Goal: Transaction & Acquisition: Purchase product/service

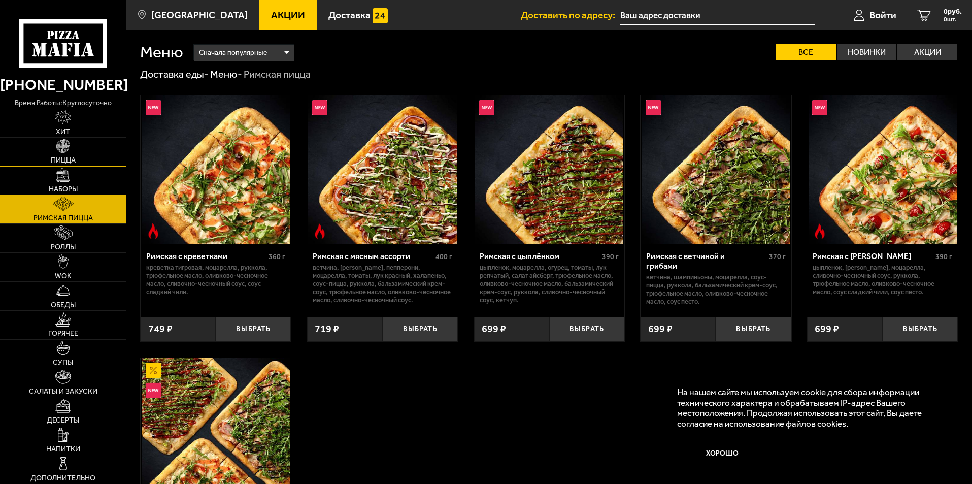
click at [67, 145] on img at bounding box center [63, 146] width 14 height 14
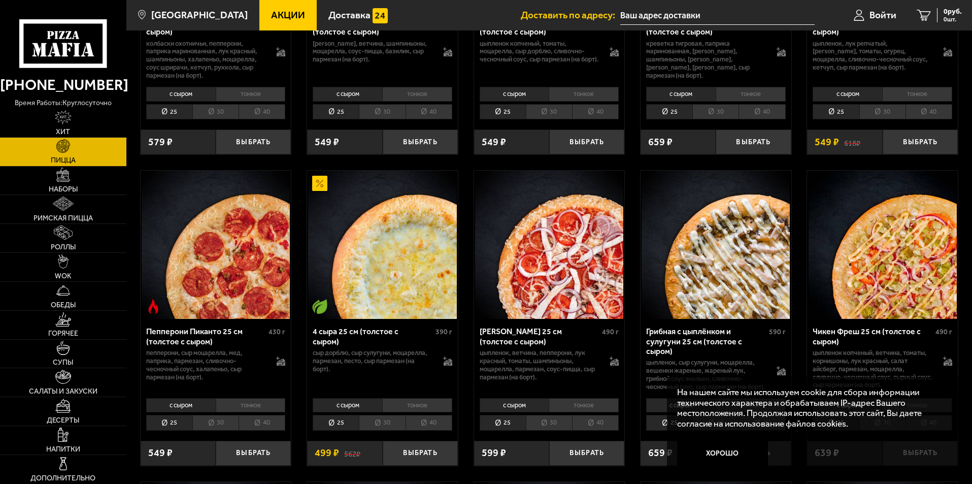
scroll to position [558, 0]
click at [721, 450] on button "Хорошо" at bounding box center [722, 453] width 91 height 30
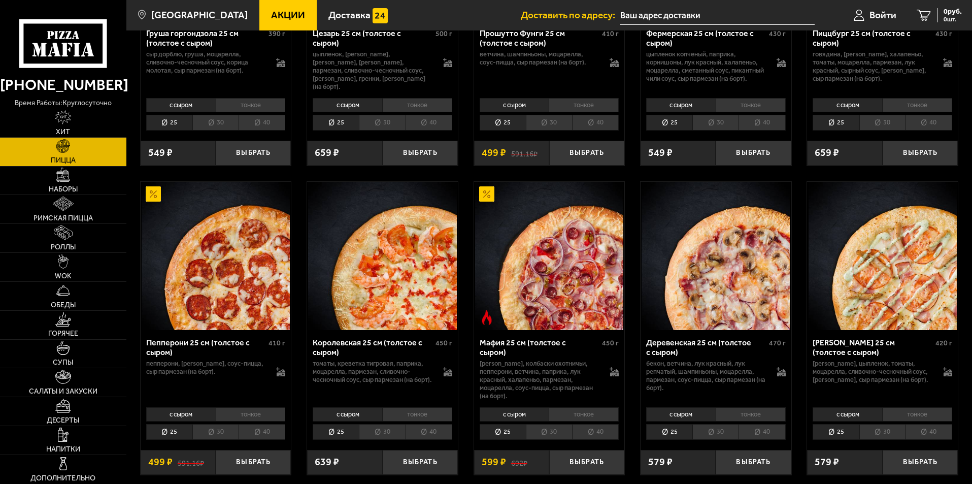
scroll to position [1269, 0]
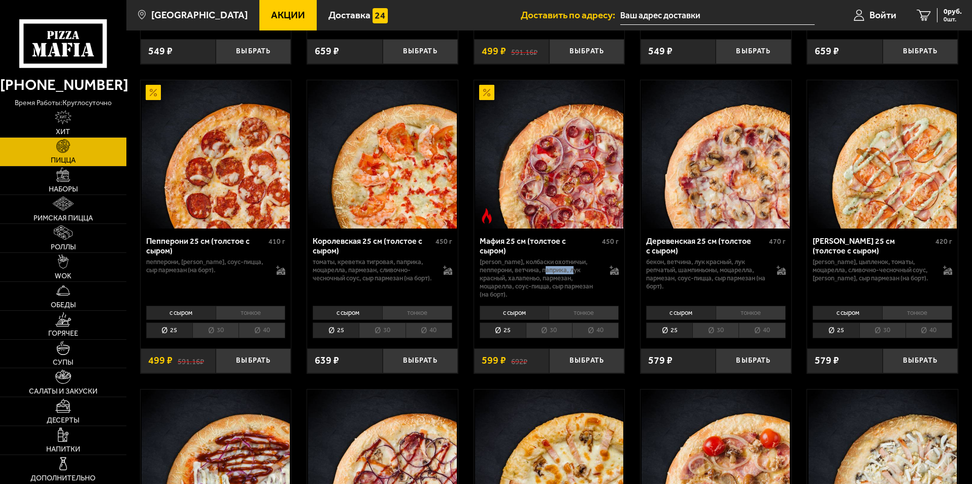
drag, startPoint x: 536, startPoint y: 279, endPoint x: 562, endPoint y: 279, distance: 25.9
click at [562, 279] on p "[PERSON_NAME], колбаски охотничьи, пепперони, ветчина, паприка, лук красный, ха…" at bounding box center [540, 278] width 120 height 41
click at [638, 291] on div "Биф хот чили пеппер 25 см (толстое с сыром) 480 г фарш болоньезе, пепперони, ха…" at bounding box center [548, 32] width 845 height 2440
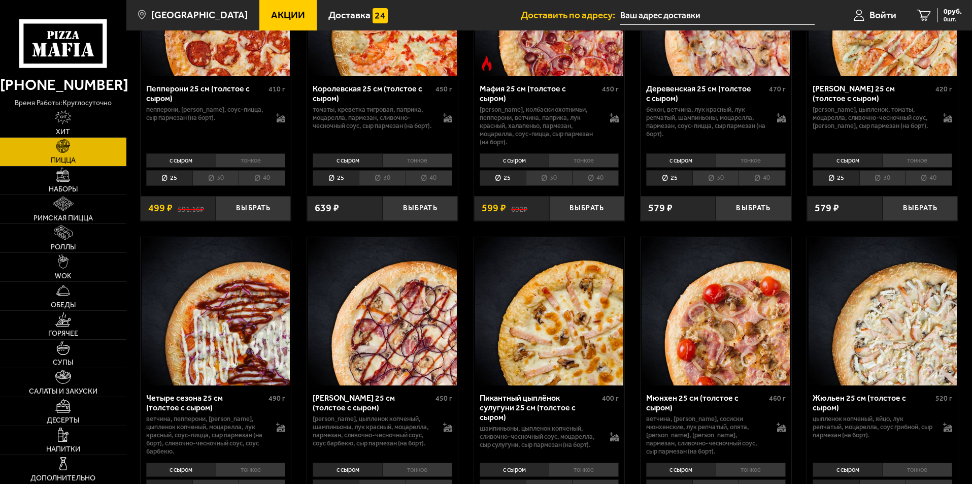
scroll to position [1370, 0]
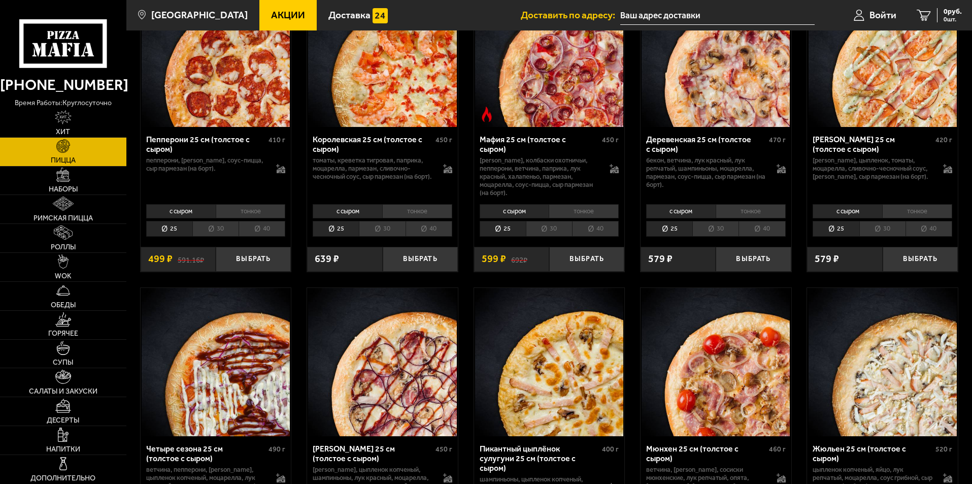
click at [555, 231] on li "30" at bounding box center [549, 229] width 46 height 16
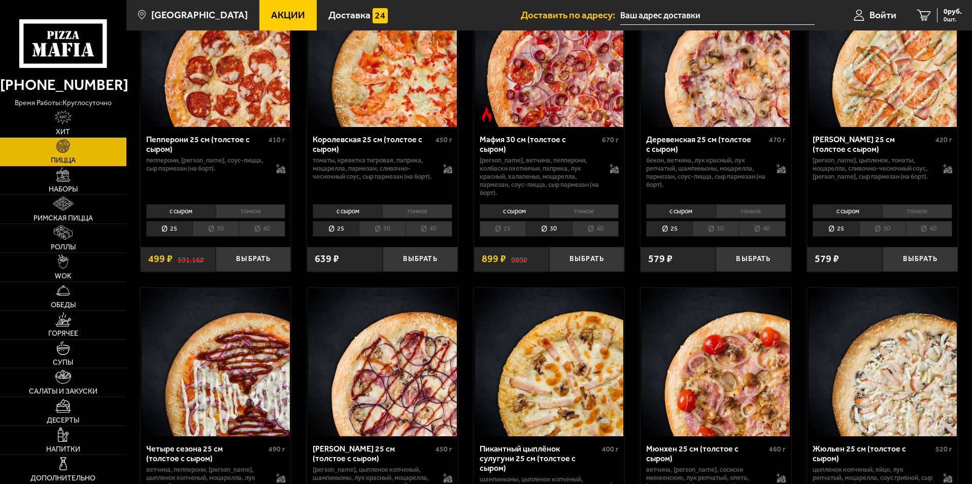
click at [595, 232] on li "40" at bounding box center [595, 229] width 47 height 16
click at [587, 258] on button "Выбрать" at bounding box center [586, 259] width 75 height 25
click at [912, 13] on icon "1" at bounding box center [911, 16] width 14 height 12
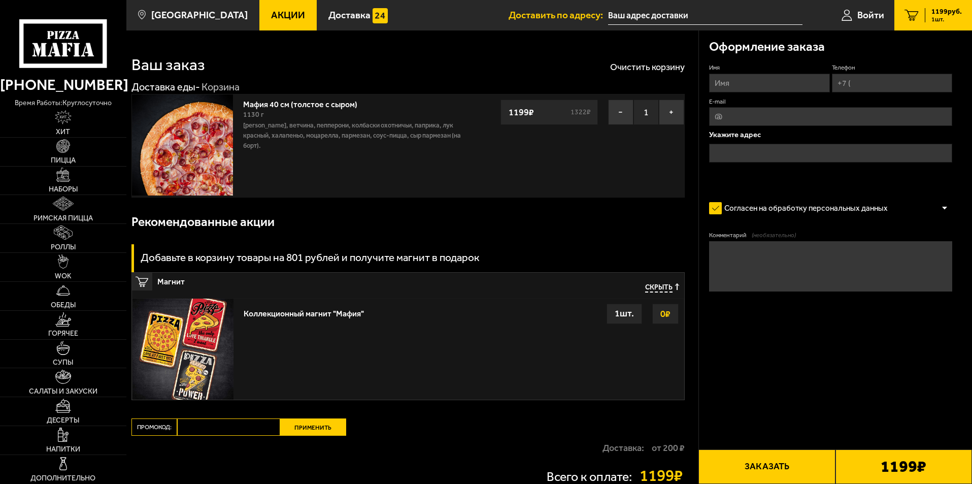
click at [388, 133] on p "[PERSON_NAME], ветчина, пепперони, колбаски охотничьи, паприка, лук красный, ха…" at bounding box center [355, 135] width 225 height 30
click at [324, 134] on p "[PERSON_NAME], ветчина, пепперони, колбаски охотничьи, паприка, лук красный, ха…" at bounding box center [355, 135] width 225 height 30
click at [208, 153] on img at bounding box center [182, 144] width 101 height 101
click at [650, 288] on span "Скрыть" at bounding box center [658, 288] width 27 height 10
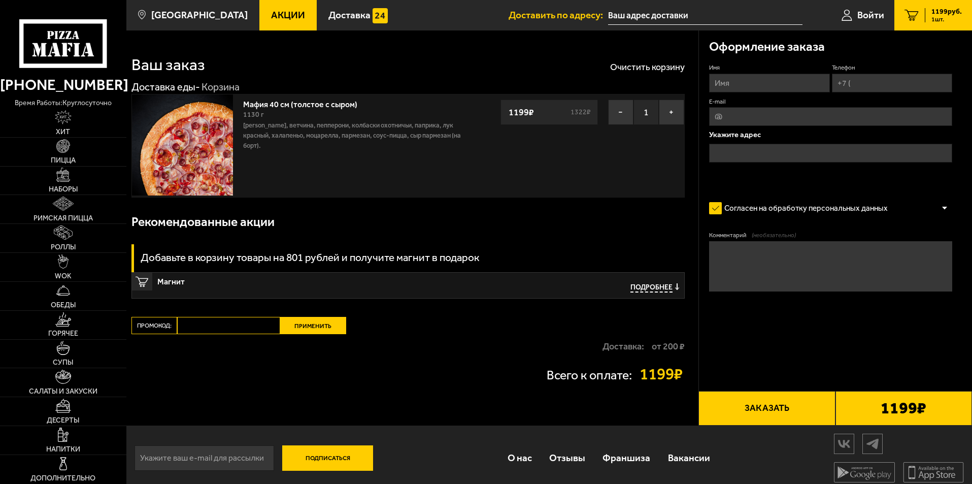
click at [192, 325] on input "Промокод:" at bounding box center [228, 325] width 103 height 17
type input "P"
type input "РЕТРО"
click at [297, 330] on button "Применить" at bounding box center [313, 325] width 66 height 17
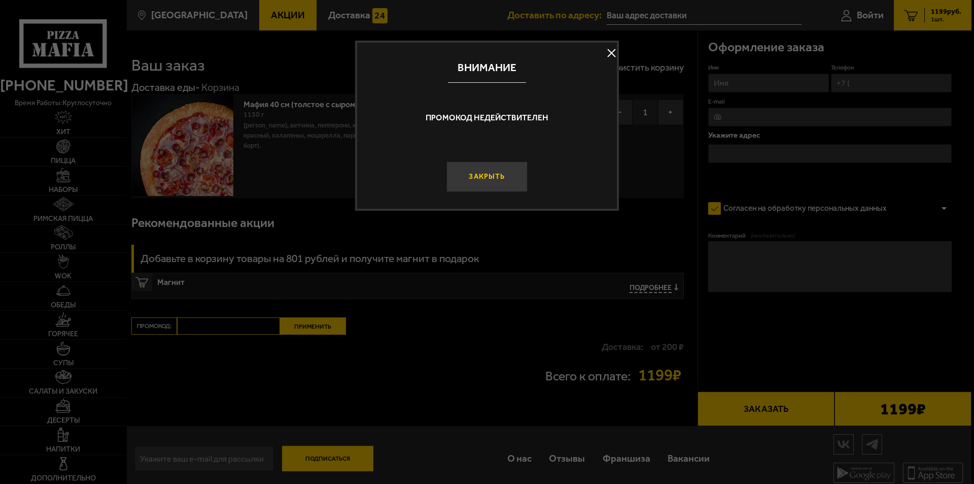
click at [496, 179] on button "Закрыть" at bounding box center [487, 176] width 81 height 30
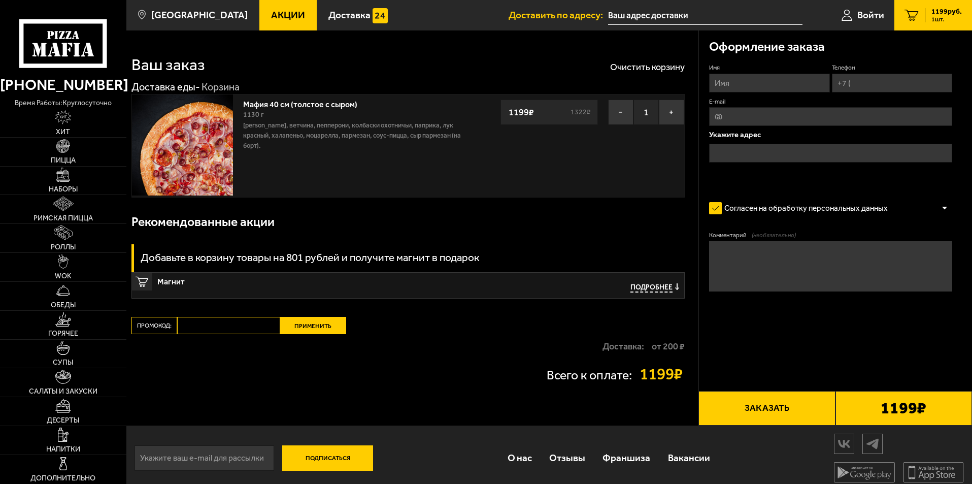
click at [780, 86] on input "Имя" at bounding box center [769, 83] width 120 height 19
type input "[PERSON_NAME]"
type input "[PHONE_NUMBER]"
click at [744, 157] on input "text" at bounding box center [830, 153] width 243 height 19
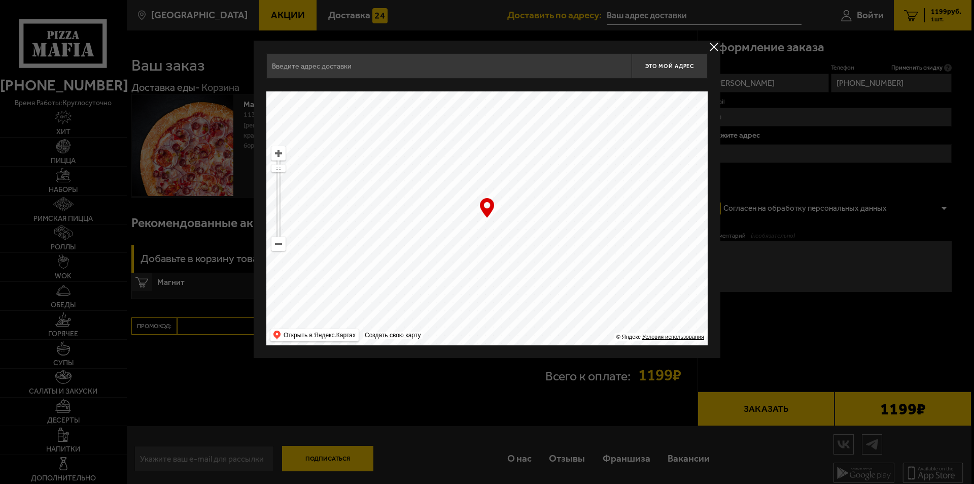
drag, startPoint x: 537, startPoint y: 206, endPoint x: 493, endPoint y: 268, distance: 76.2
click at [493, 268] on ymaps at bounding box center [487, 218] width 442 height 254
type input "[STREET_ADDRESS]"
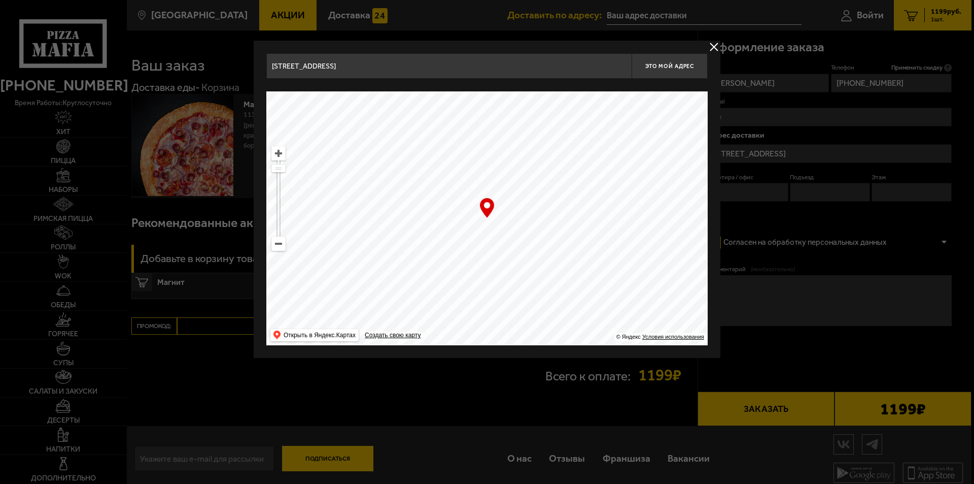
click at [282, 244] on ymaps at bounding box center [278, 243] width 13 height 13
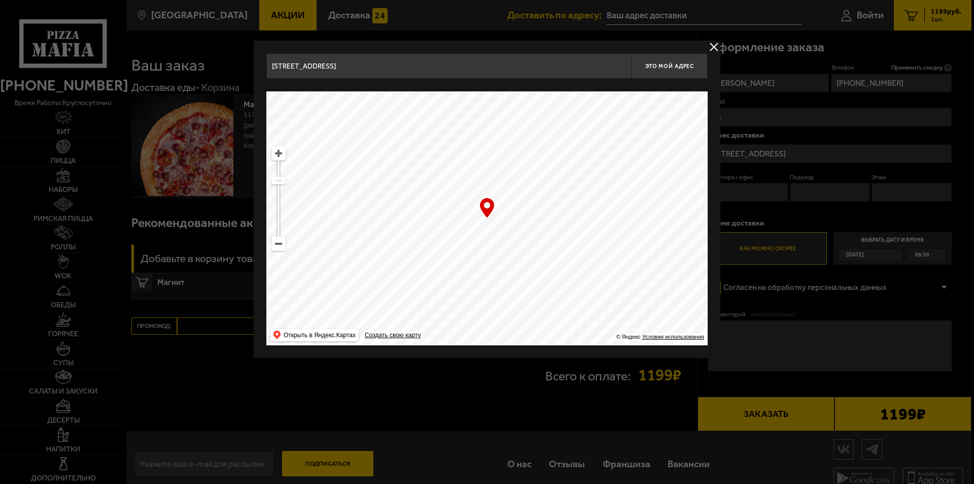
drag, startPoint x: 567, startPoint y: 184, endPoint x: 356, endPoint y: 260, distance: 224.1
click at [356, 260] on ymaps at bounding box center [487, 218] width 442 height 254
type input "[STREET_ADDRESS]"
drag, startPoint x: 518, startPoint y: 240, endPoint x: 488, endPoint y: 223, distance: 35.0
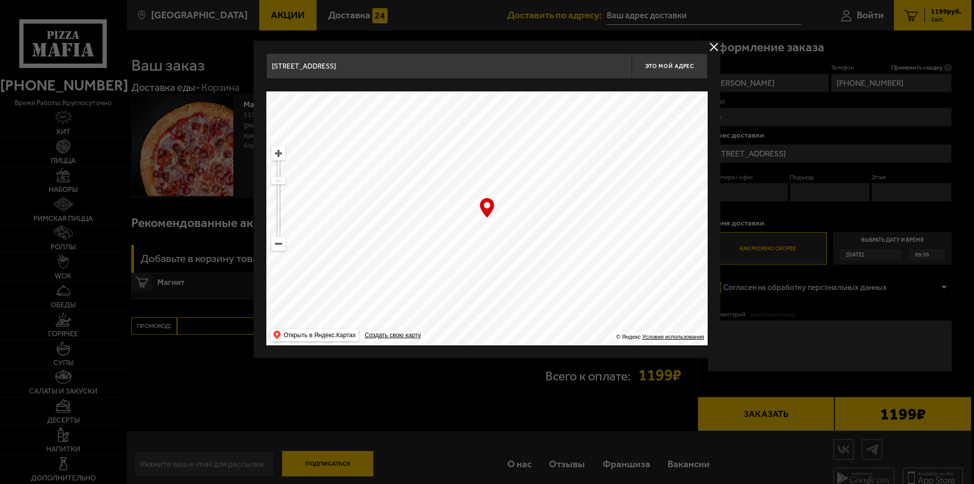
click at [488, 222] on ymaps at bounding box center [487, 218] width 442 height 254
drag, startPoint x: 479, startPoint y: 250, endPoint x: 420, endPoint y: 235, distance: 60.7
click at [420, 235] on ymaps at bounding box center [487, 218] width 442 height 254
type input "[STREET_ADDRESS]"
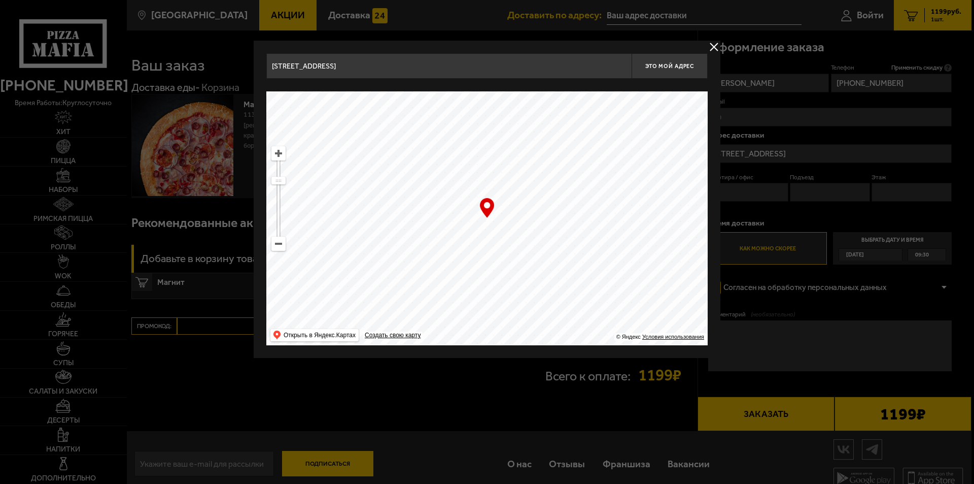
type input "[STREET_ADDRESS]"
drag, startPoint x: 447, startPoint y: 242, endPoint x: 575, endPoint y: 214, distance: 131.8
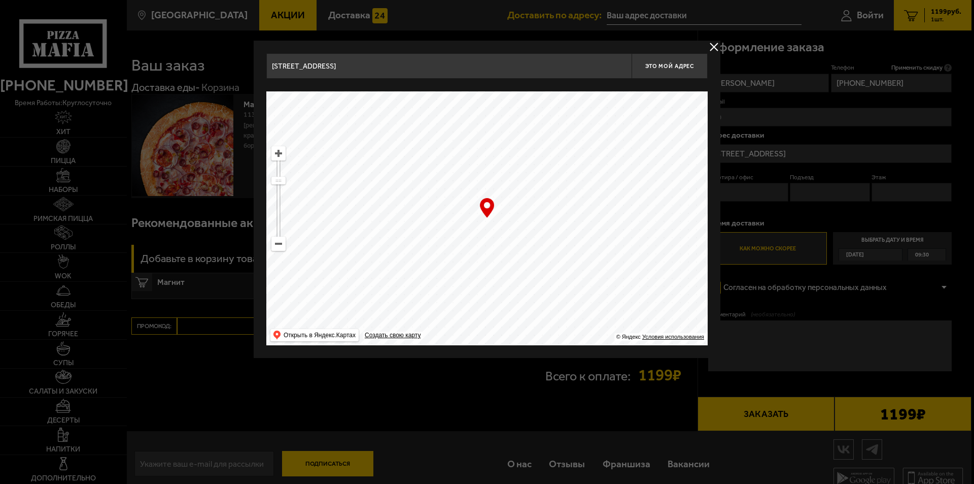
click at [575, 214] on ymaps at bounding box center [487, 218] width 442 height 254
click at [689, 74] on button "Это мой адрес" at bounding box center [670, 65] width 76 height 25
type input "[STREET_ADDRESS]"
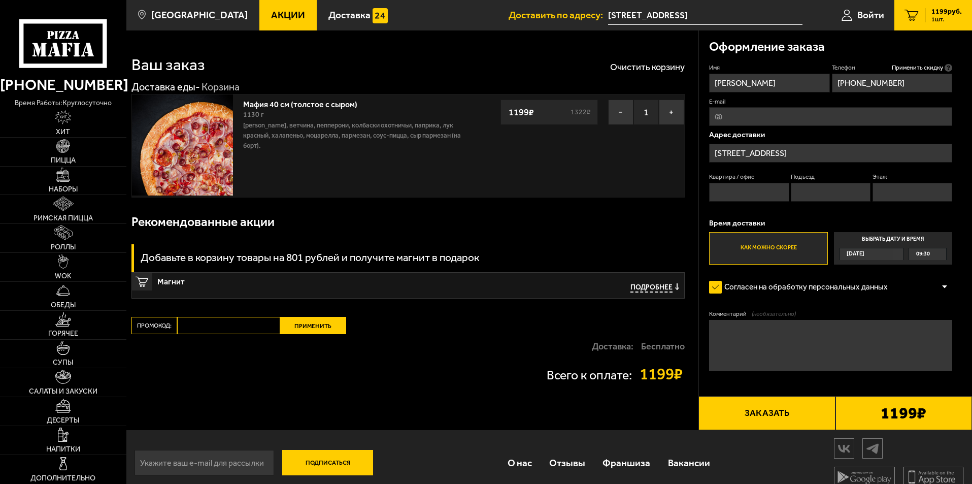
click at [926, 253] on span "09:30" at bounding box center [923, 254] width 14 height 12
click at [0, 0] on input "Выбрать дату и время [DATE] 09:30" at bounding box center [0, 0] width 0 height 0
click at [942, 254] on div "09:30" at bounding box center [927, 254] width 37 height 12
click at [925, 319] on span "11:30" at bounding box center [924, 317] width 14 height 12
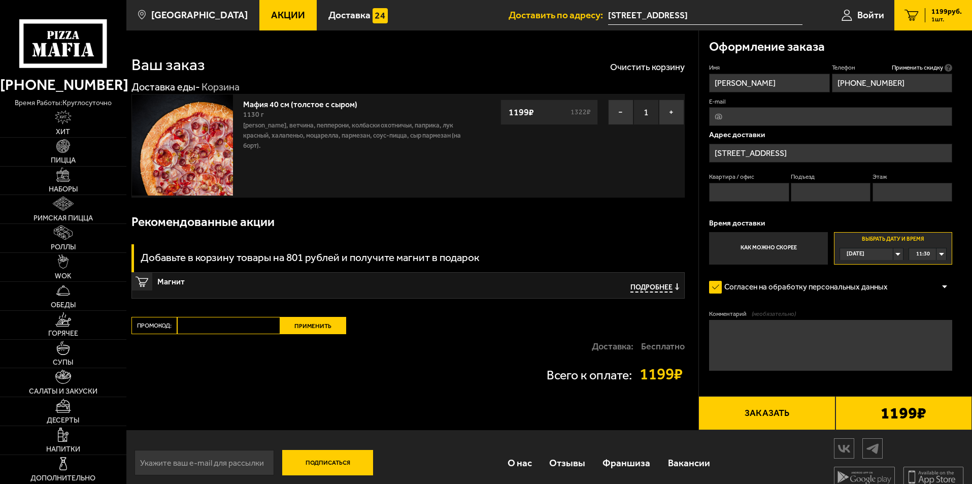
click at [772, 192] on input "Квартира / офис" at bounding box center [749, 192] width 80 height 19
type input "1"
click at [850, 191] on input "Подъезд" at bounding box center [831, 192] width 80 height 19
type input "1"
click at [905, 196] on input "Этаж" at bounding box center [912, 192] width 80 height 19
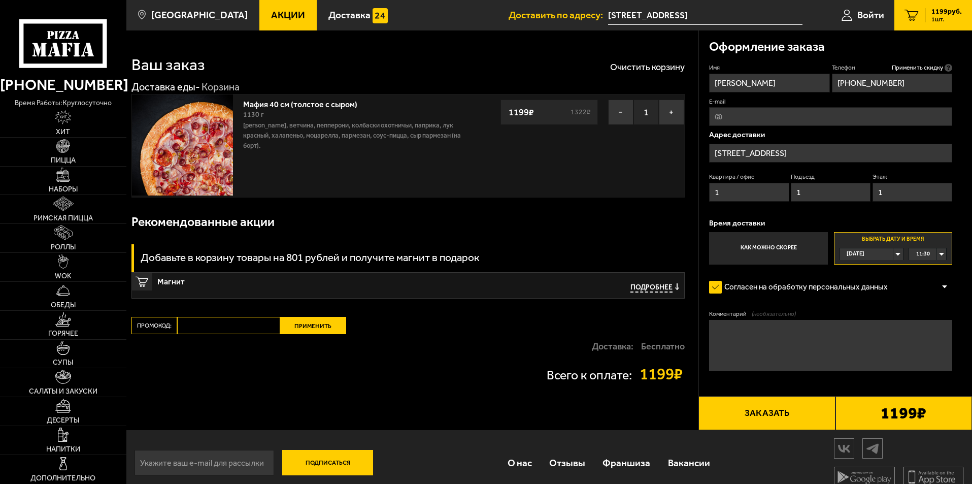
type input "1"
click at [830, 345] on textarea "Комментарий (необязательно)" at bounding box center [830, 345] width 243 height 51
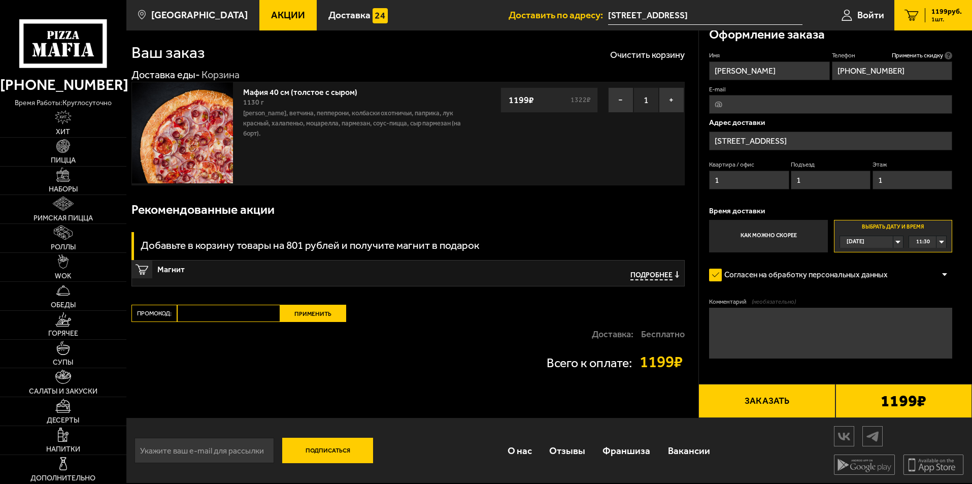
scroll to position [0, 0]
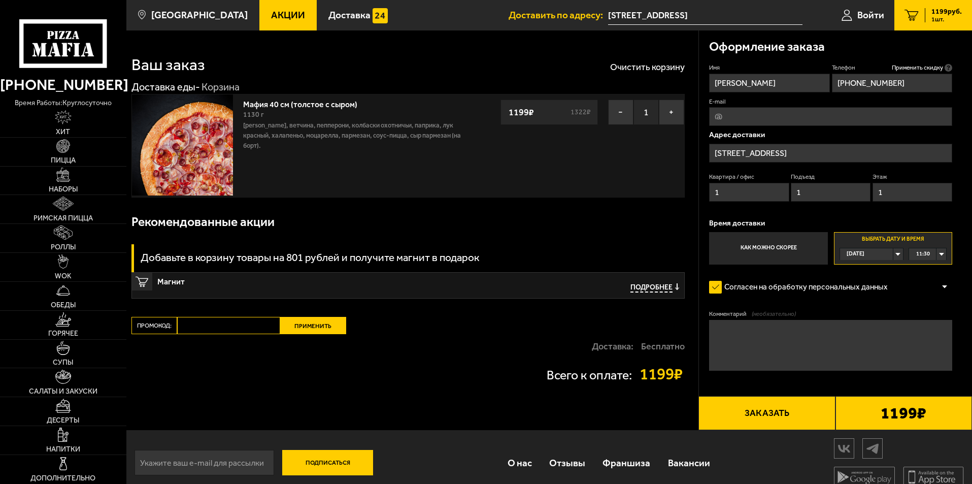
click at [246, 328] on input "Промокод:" at bounding box center [228, 325] width 103 height 17
type input "Ы"
type input "START14"
click at [310, 323] on button "Применить" at bounding box center [313, 325] width 66 height 17
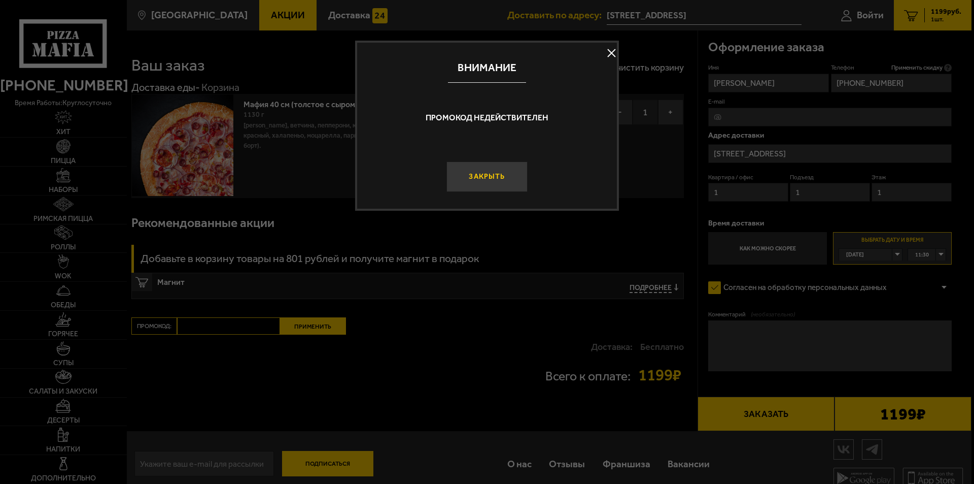
click at [499, 178] on button "Закрыть" at bounding box center [487, 176] width 81 height 30
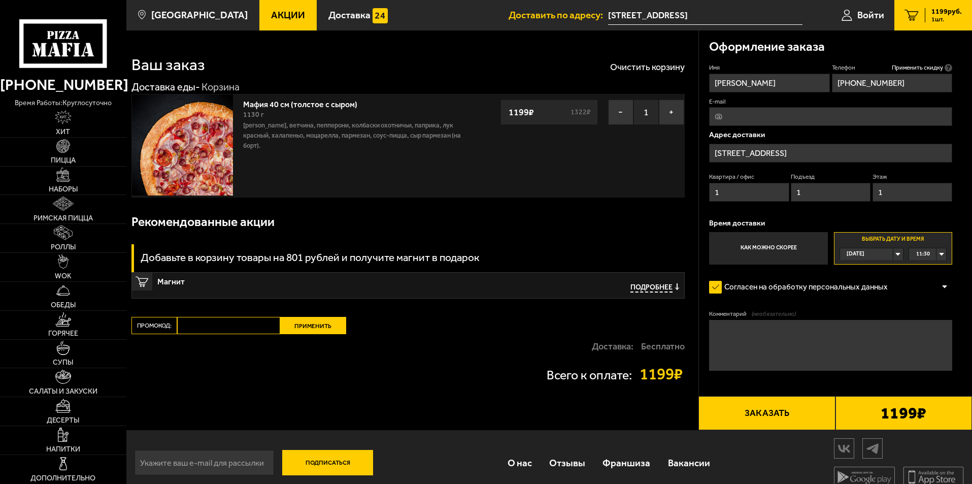
drag, startPoint x: 914, startPoint y: 86, endPoint x: 832, endPoint y: 79, distance: 82.5
click at [832, 79] on input "[PHONE_NUMBER]" at bounding box center [892, 83] width 120 height 19
type input "[PHONE_NUMBER]"
click at [925, 67] on span "Применить скидку" at bounding box center [917, 67] width 51 height 9
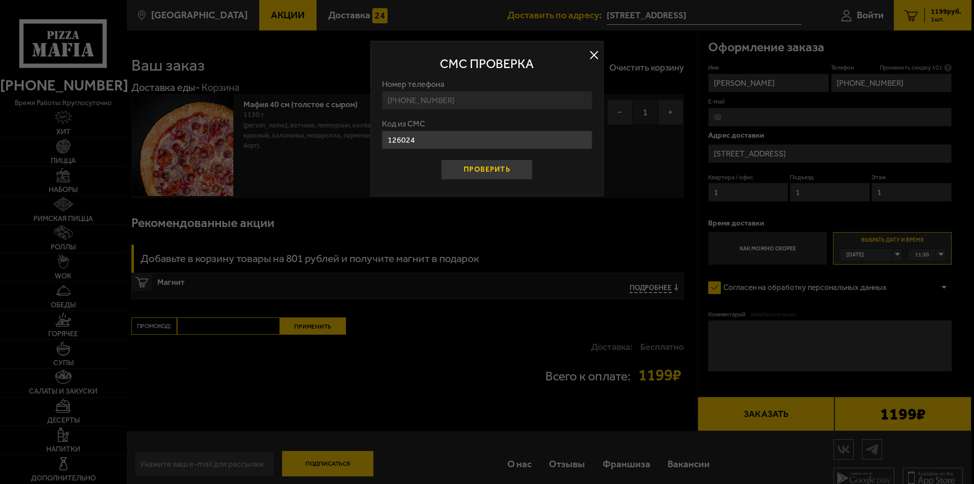
type input "126024"
click at [502, 163] on button "Проверить" at bounding box center [487, 169] width 91 height 20
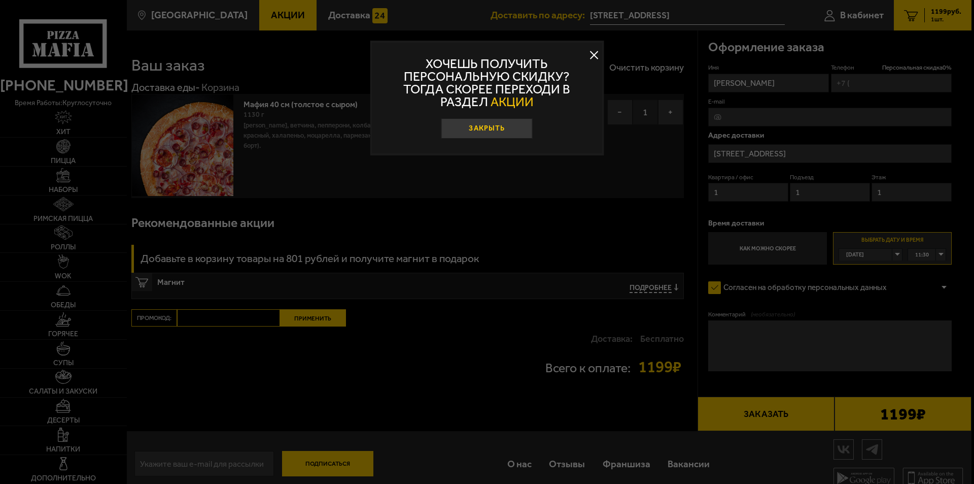
click at [497, 124] on button "Закрыть" at bounding box center [487, 128] width 91 height 20
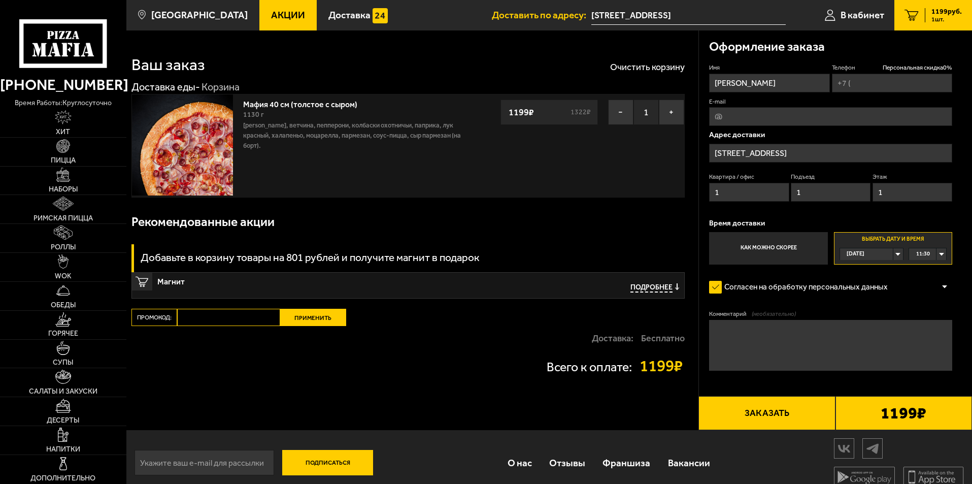
click at [248, 314] on input "Промокод:" at bounding box center [228, 317] width 103 height 17
type input "START14"
click at [323, 325] on button "Применить" at bounding box center [313, 317] width 66 height 17
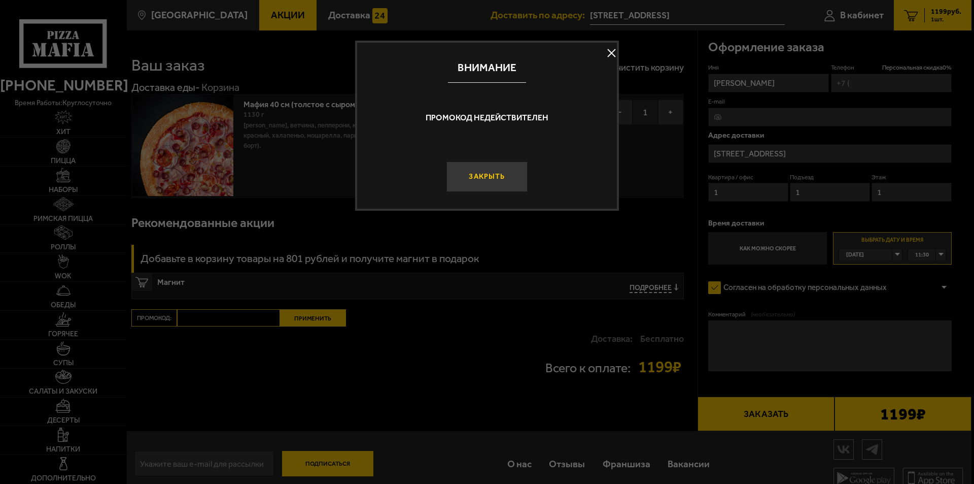
click at [458, 181] on button "Закрыть" at bounding box center [487, 176] width 81 height 30
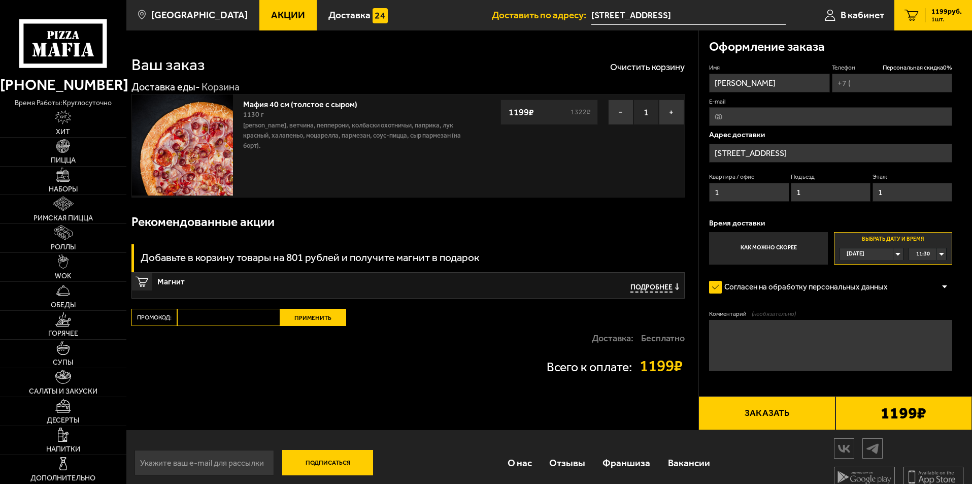
click at [874, 85] on input "Телефон Персональная скидка 0 %" at bounding box center [892, 83] width 120 height 19
type input "[PHONE_NUMBER]"
click at [803, 331] on textarea "Комментарий (необязательно)" at bounding box center [830, 345] width 243 height 51
type textarea "<"
click at [938, 254] on div "11:30" at bounding box center [927, 254] width 37 height 12
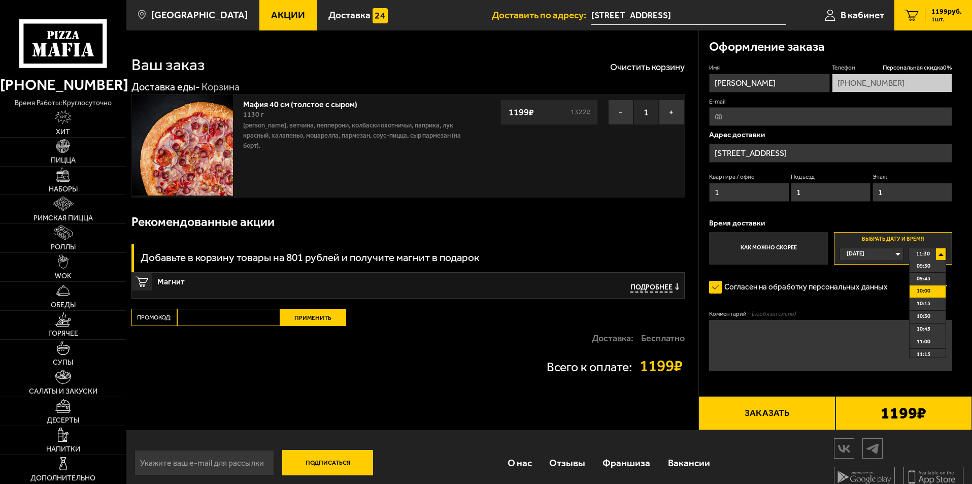
click at [930, 292] on li "10:00" at bounding box center [927, 291] width 36 height 13
click at [940, 254] on div "10:00" at bounding box center [927, 254] width 37 height 12
click at [752, 332] on textarea "Комментарий (необязательно)" at bounding box center [830, 345] width 243 height 51
type textarea "<"
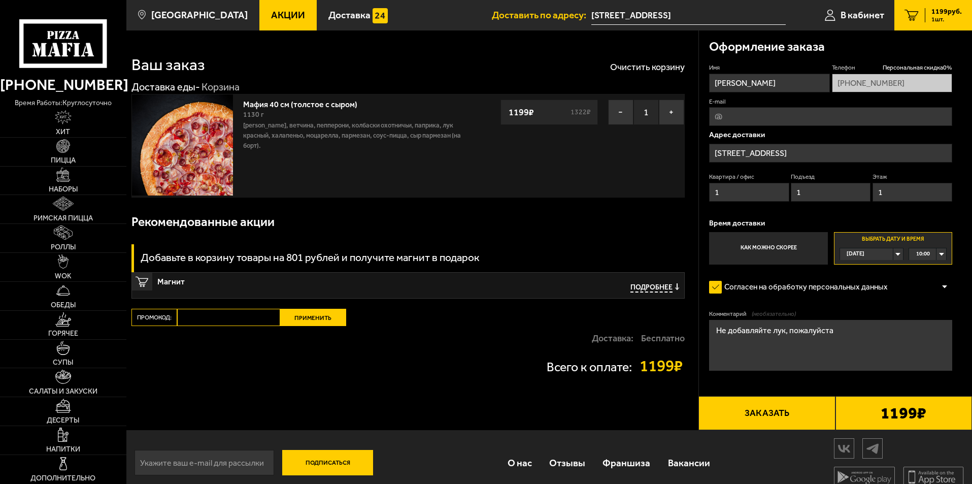
click at [874, 343] on textarea "Не добавляйте лук, пожалуйста" at bounding box center [830, 345] width 243 height 51
type textarea "Не добавляйте лук, пожалуйста Вход со стороны пр. [PERSON_NAME], звоните, как п…"
click at [754, 419] on button "Заказать" at bounding box center [766, 413] width 137 height 35
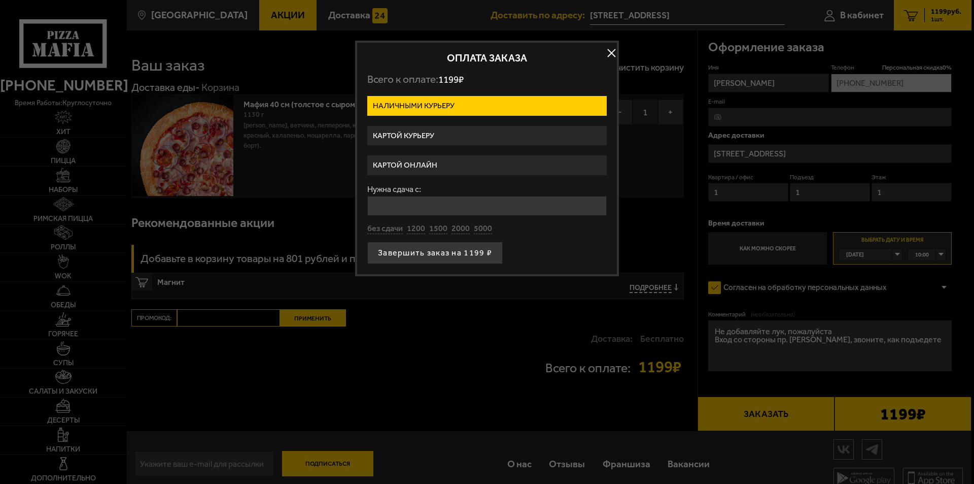
click at [452, 139] on label "Картой курьеру" at bounding box center [487, 136] width 240 height 20
click at [0, 0] on input "Картой курьеру" at bounding box center [0, 0] width 0 height 0
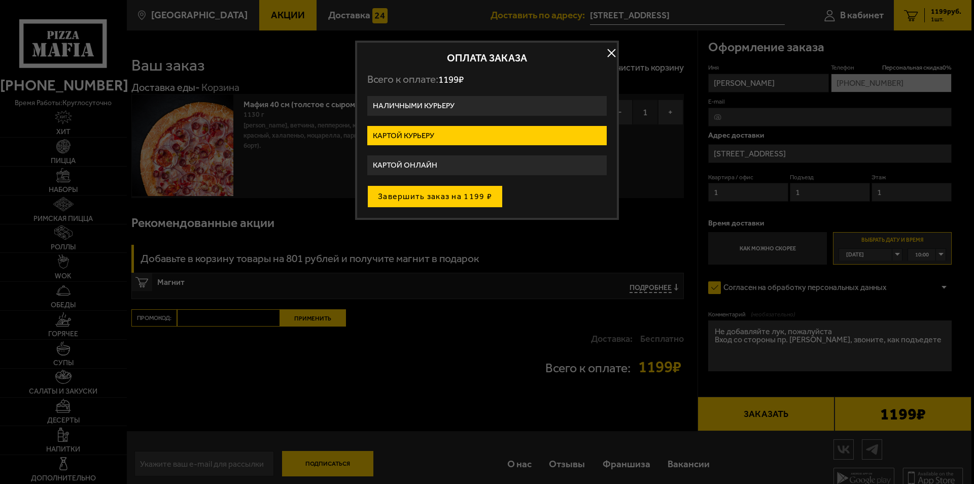
click at [462, 199] on button "Завершить заказ на 1199 ₽" at bounding box center [434, 196] width 135 height 22
